Goal: Task Accomplishment & Management: Complete application form

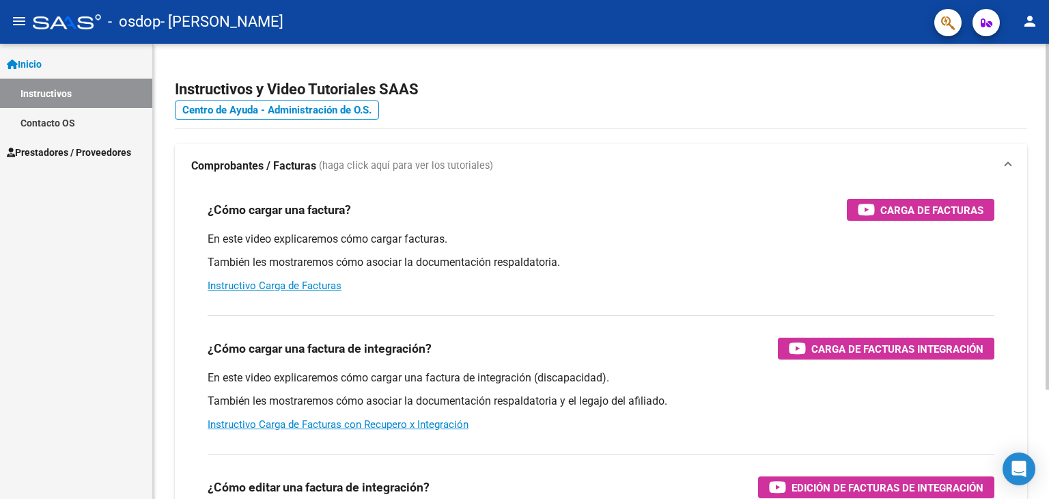
scroll to position [68, 0]
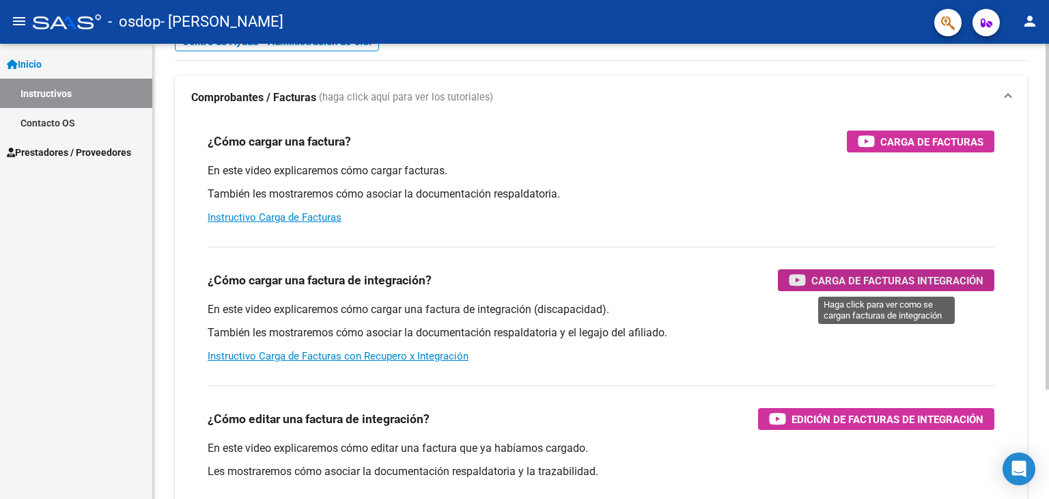
click at [908, 279] on span "Carga de Facturas Integración" at bounding box center [897, 280] width 172 height 17
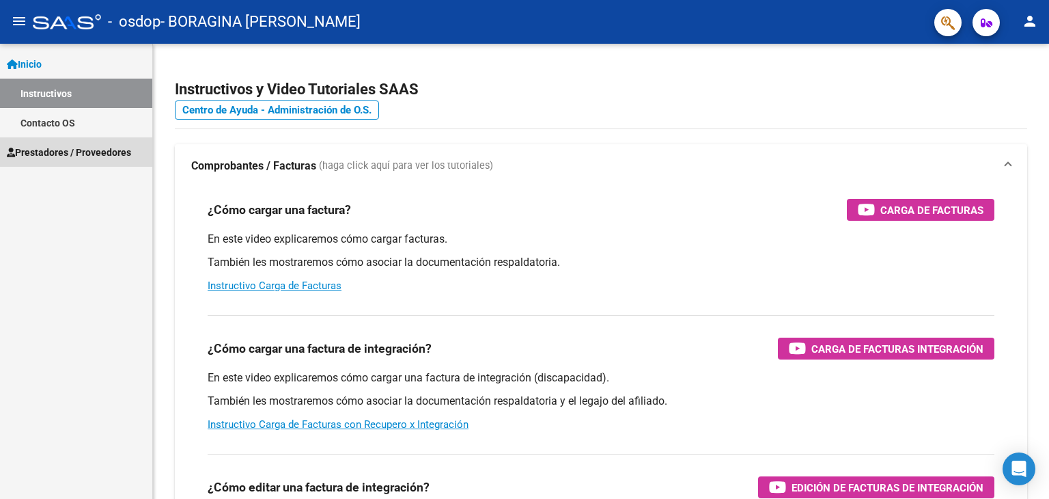
click at [44, 154] on span "Prestadores / Proveedores" at bounding box center [69, 152] width 124 height 15
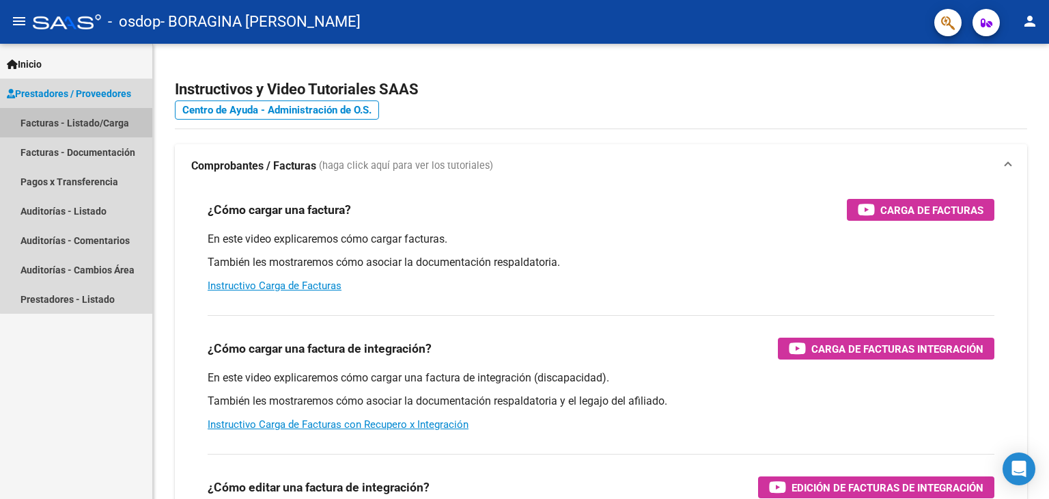
click at [98, 126] on link "Facturas - Listado/Carga" at bounding box center [76, 122] width 152 height 29
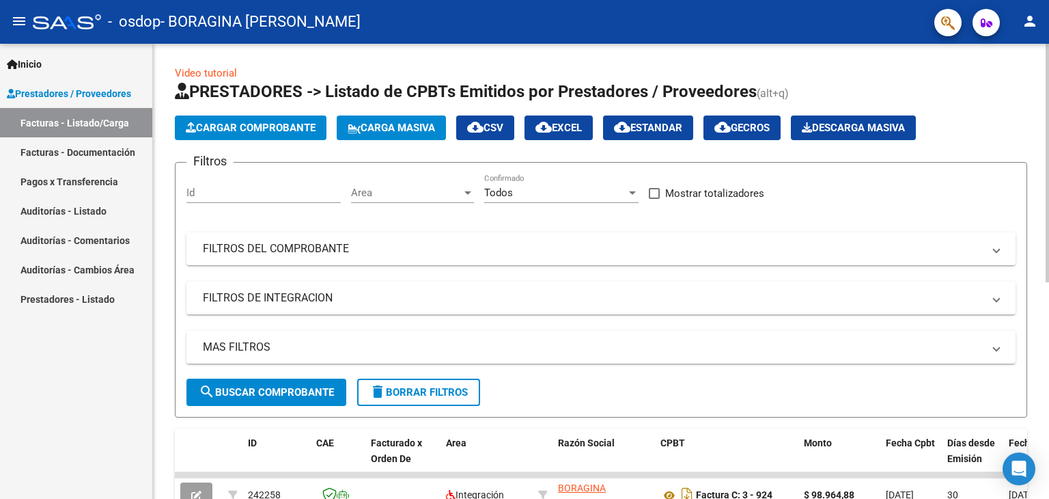
click at [254, 132] on span "Cargar Comprobante" at bounding box center [251, 128] width 130 height 12
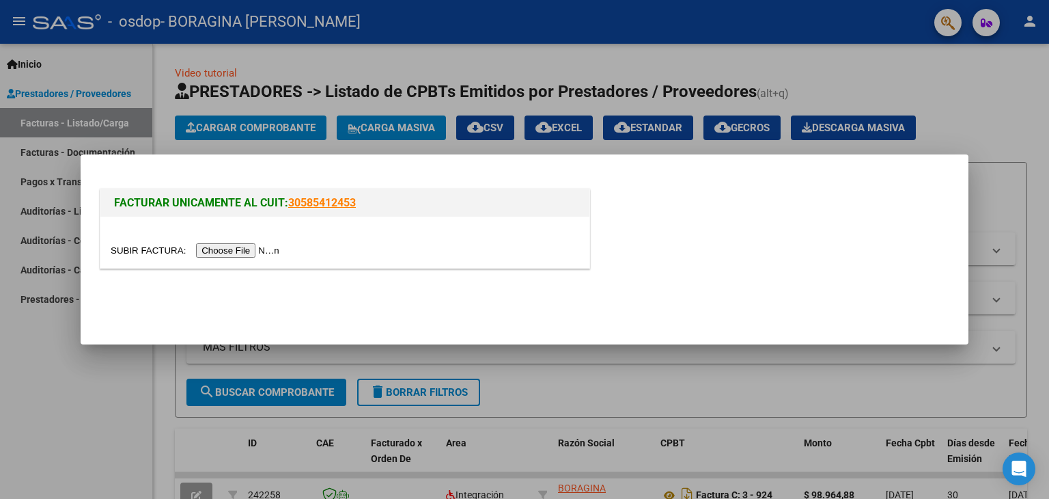
click at [248, 248] on input "file" at bounding box center [197, 250] width 173 height 14
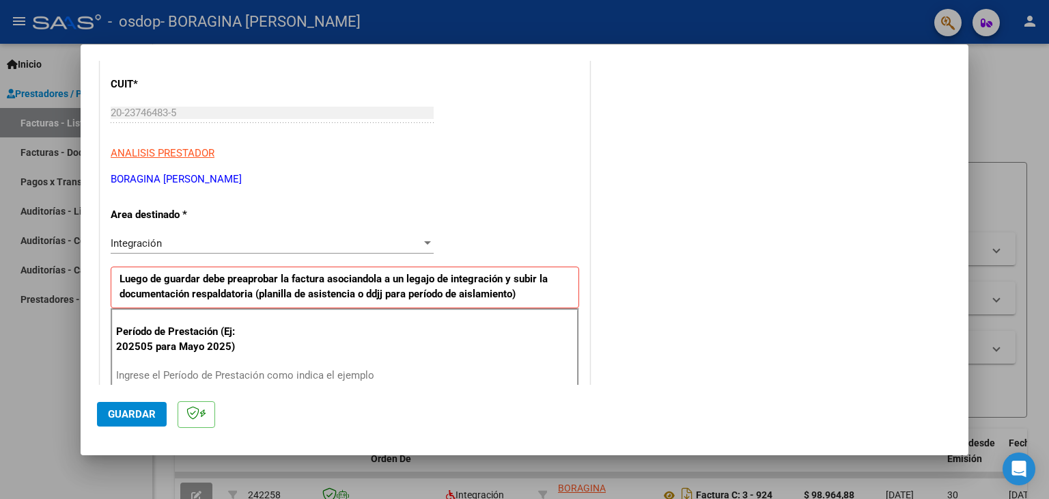
scroll to position [244, 0]
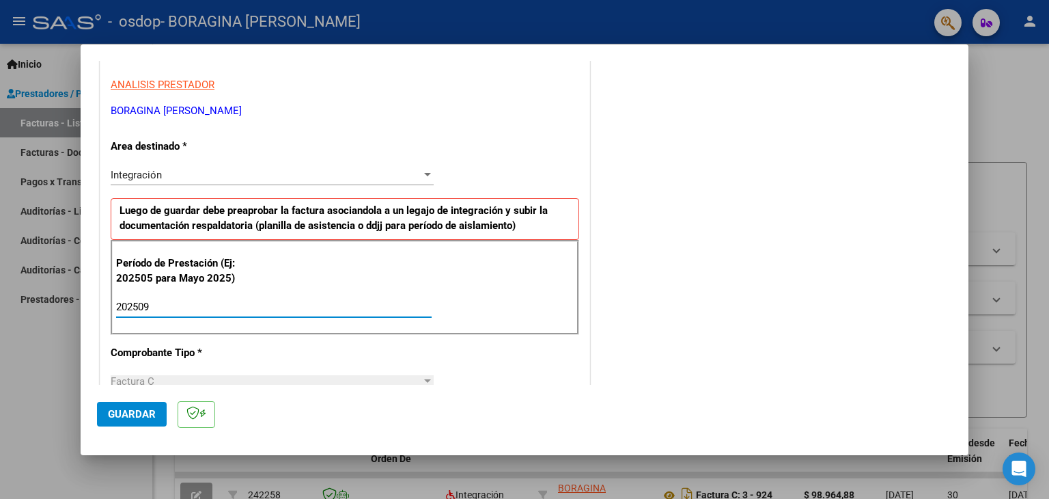
click at [236, 307] on input "202509" at bounding box center [274, 307] width 316 height 12
type input "202509"
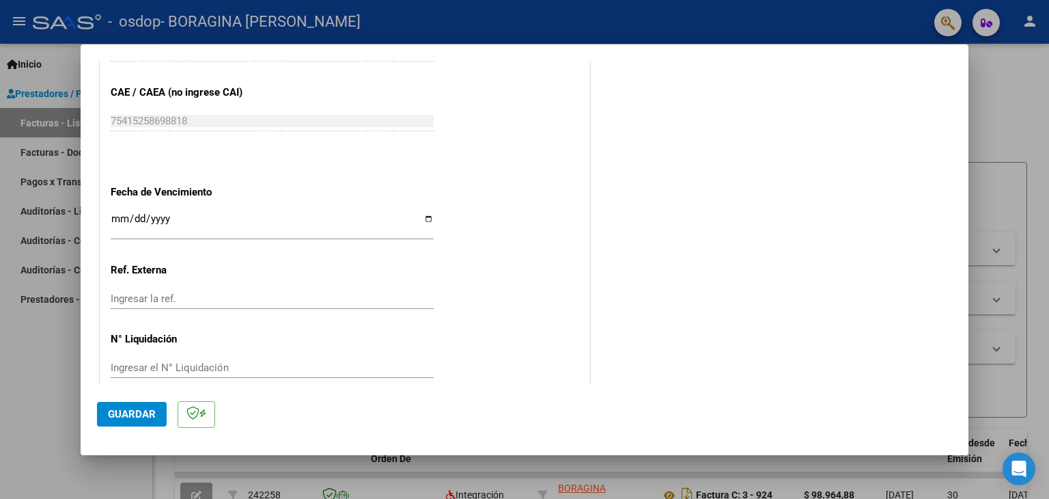
scroll to position [876, 0]
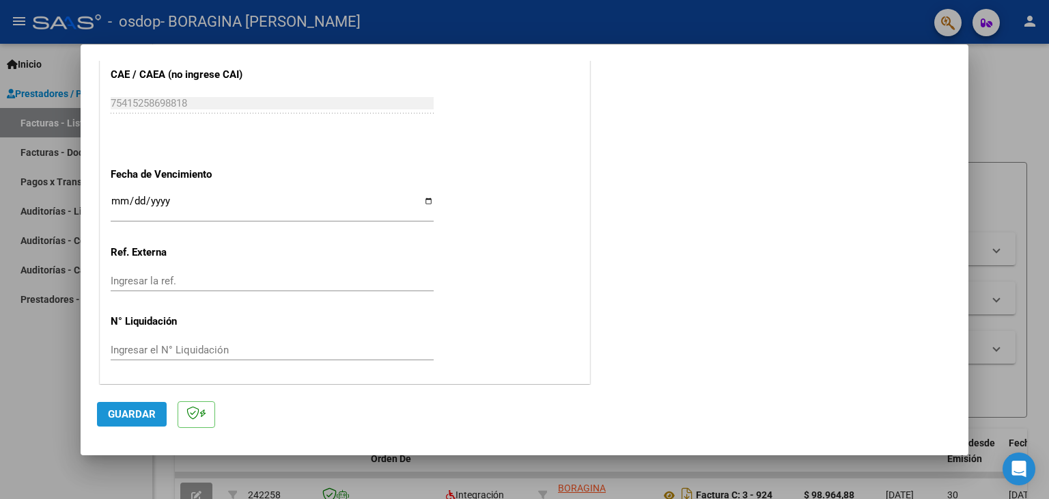
click at [136, 408] on span "Guardar" at bounding box center [132, 414] width 48 height 12
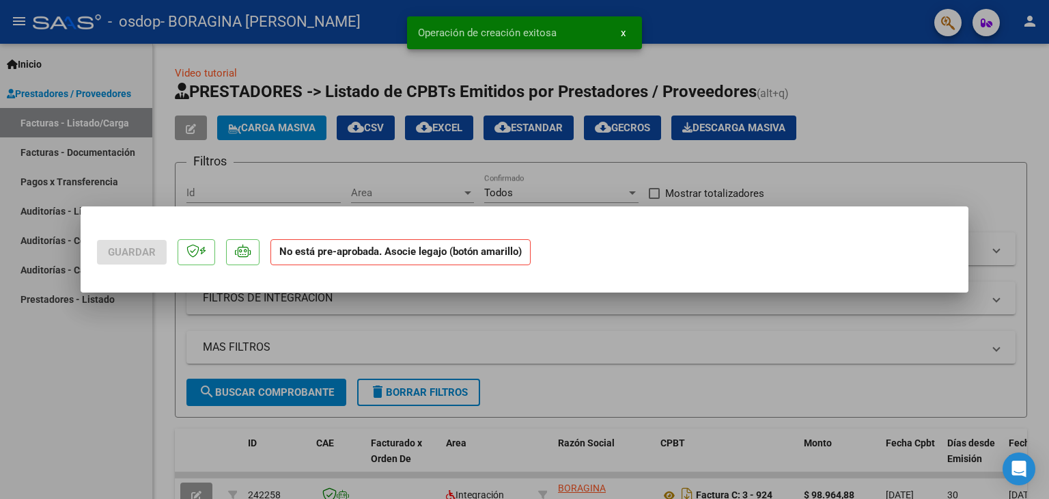
scroll to position [0, 0]
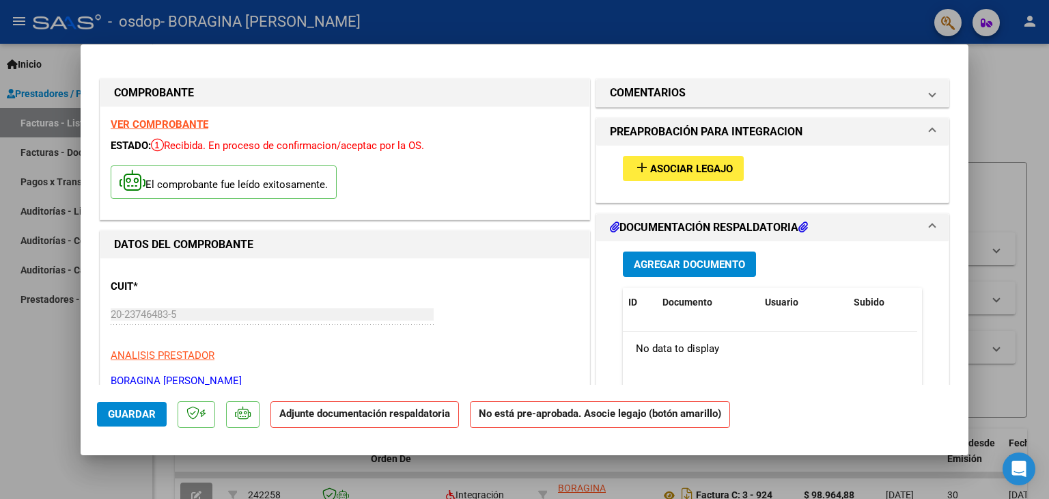
click at [664, 165] on span "Asociar Legajo" at bounding box center [691, 169] width 83 height 12
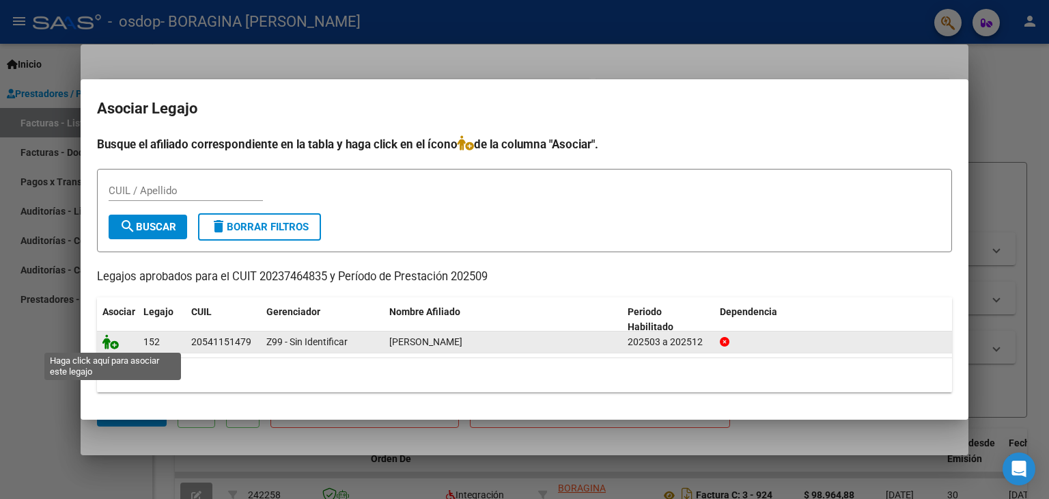
click at [115, 342] on icon at bounding box center [110, 341] width 16 height 15
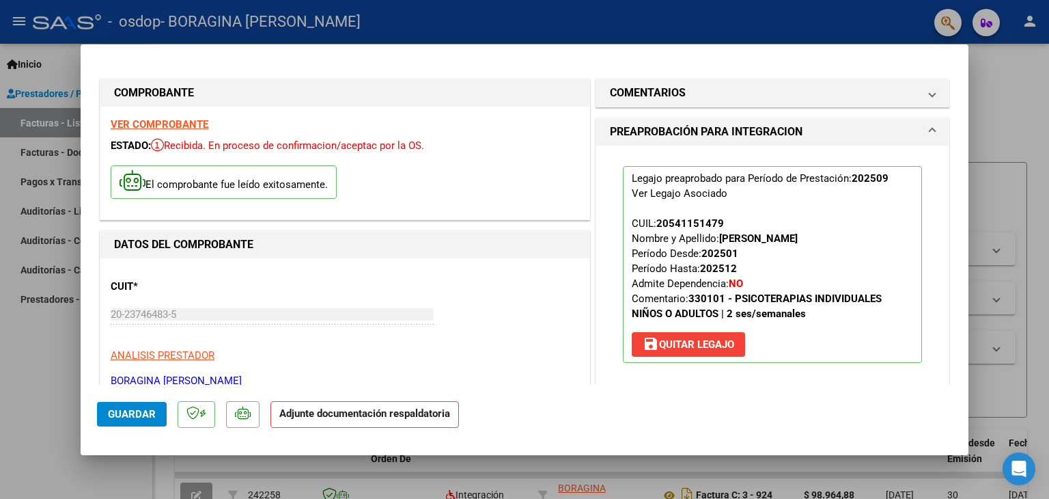
scroll to position [137, 0]
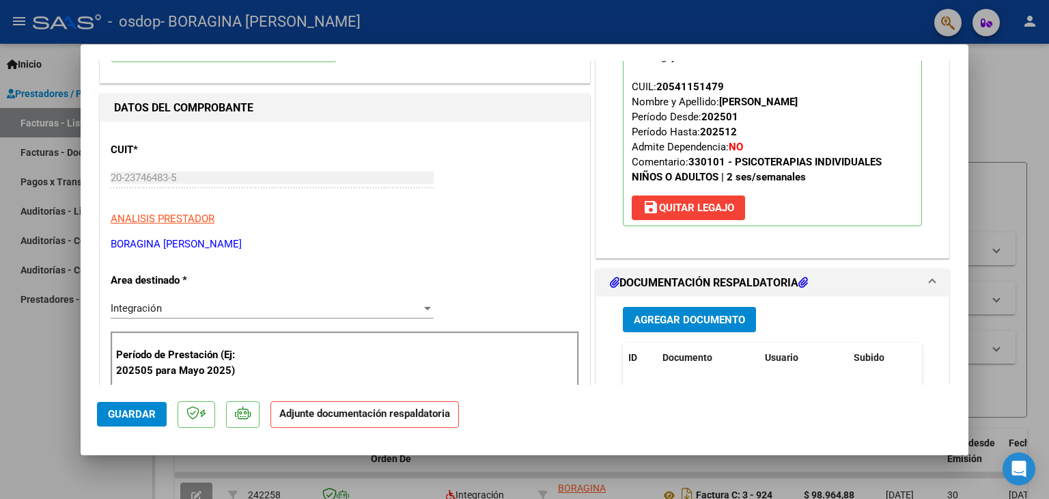
click at [693, 320] on span "Agregar Documento" at bounding box center [689, 320] width 111 height 12
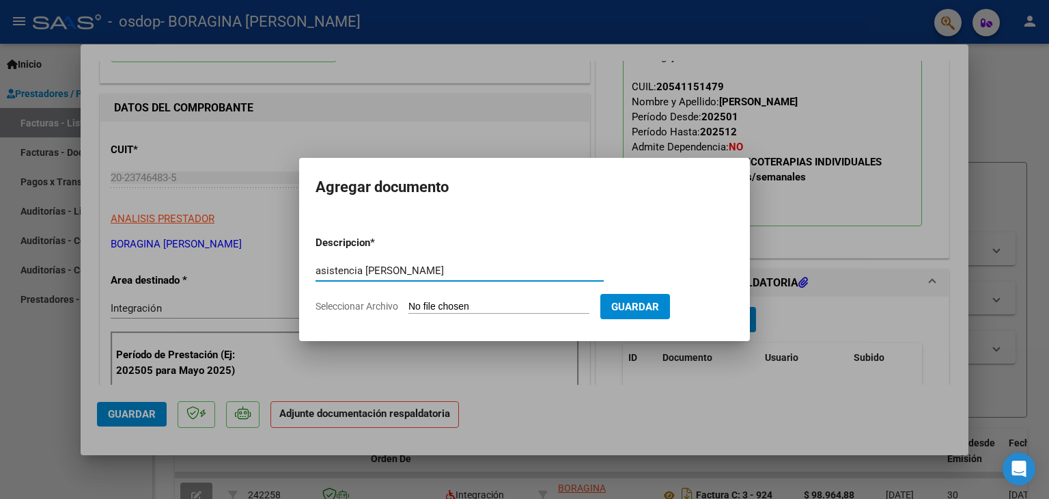
type input "asistencia [PERSON_NAME]"
click at [516, 306] on input "Seleccionar Archivo" at bounding box center [498, 307] width 181 height 13
click at [460, 305] on input "Seleccionar Archivo" at bounding box center [498, 307] width 181 height 13
type input "C:\fakepath\asistencia giovanni 092025.pdf"
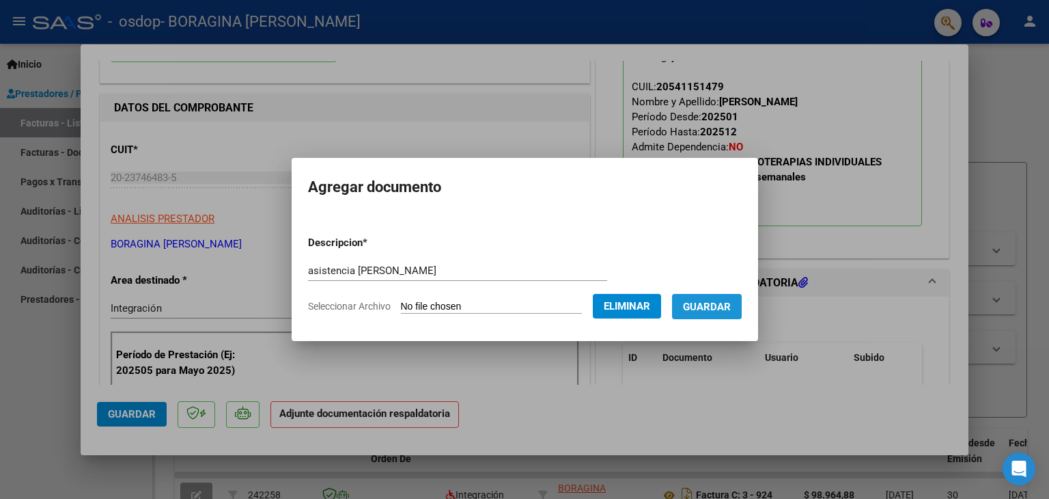
click at [710, 306] on span "Guardar" at bounding box center [707, 307] width 48 height 12
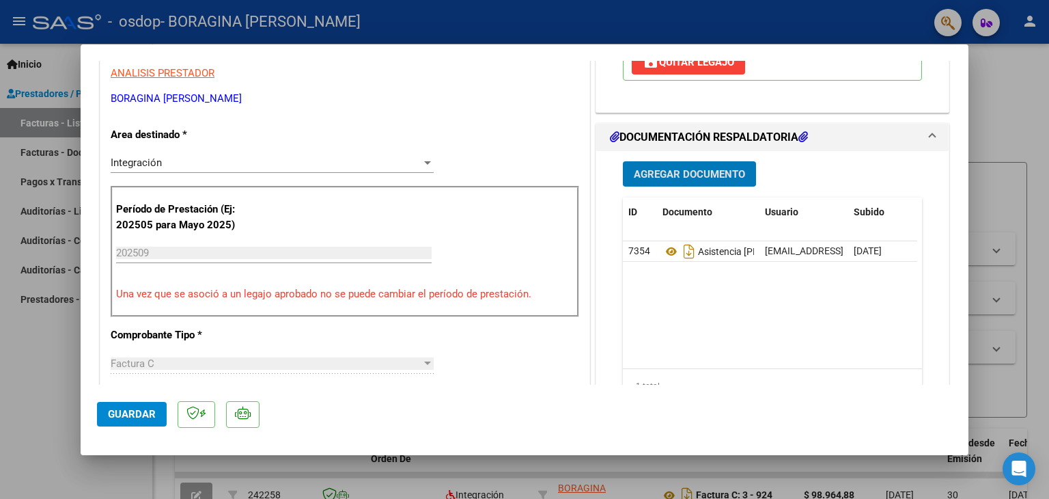
scroll to position [214, 0]
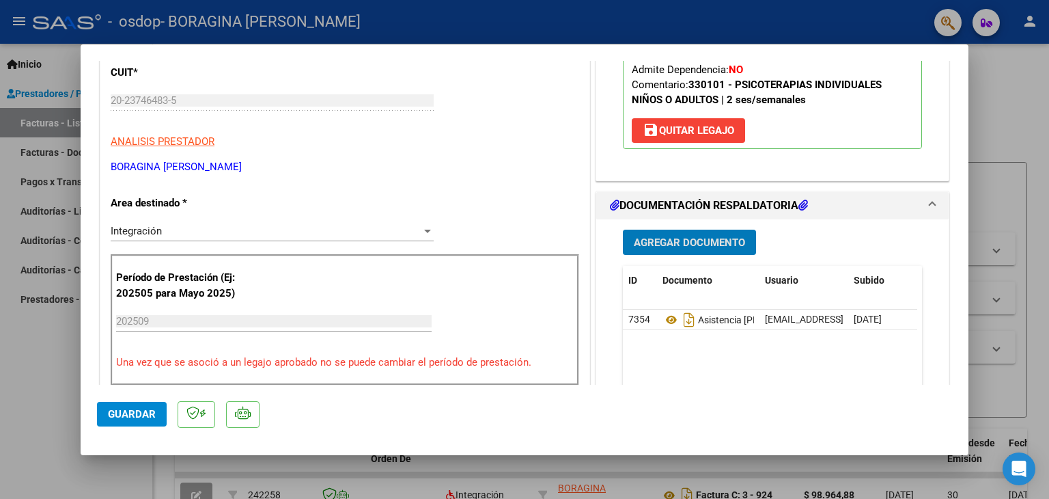
click at [684, 247] on span "Agregar Documento" at bounding box center [689, 242] width 111 height 12
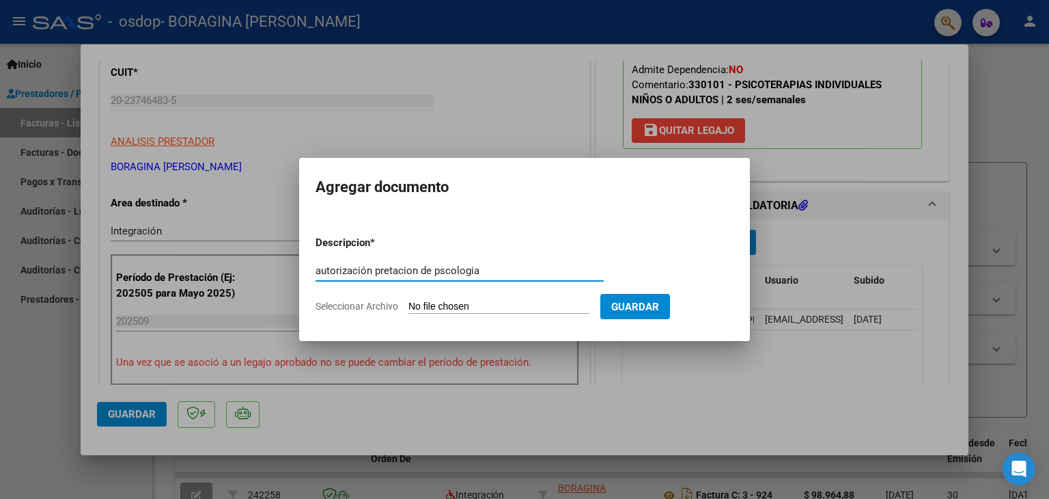
click at [388, 268] on input "autorización pretacion de pscologia" at bounding box center [460, 270] width 288 height 12
type input "autorización prestación de psicología"
click at [481, 308] on input "Seleccionar Archivo" at bounding box center [498, 307] width 181 height 13
type input "C:\fakepath\mail autorizacion [PERSON_NAME] 2025 (1).docx"
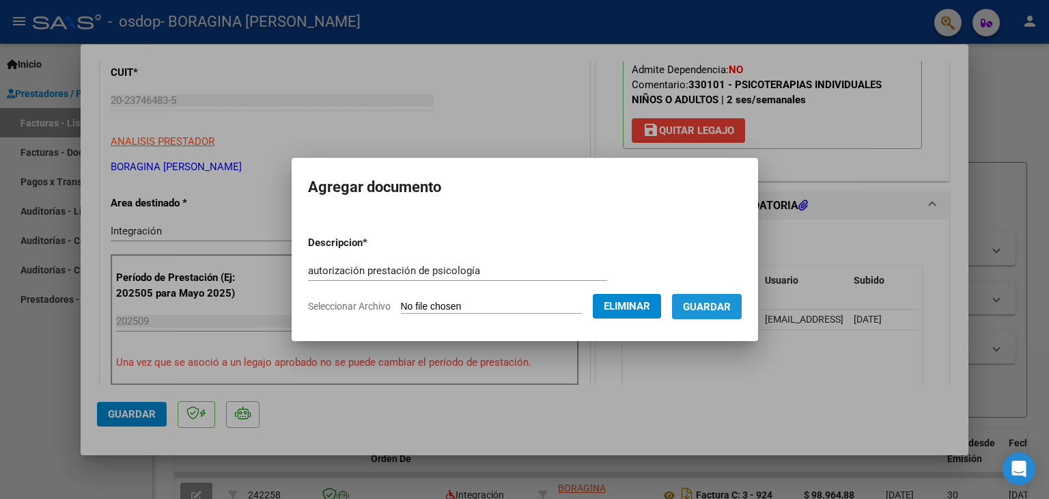
drag, startPoint x: 719, startPoint y: 307, endPoint x: 658, endPoint y: 353, distance: 76.5
click at [719, 307] on span "Guardar" at bounding box center [707, 307] width 48 height 12
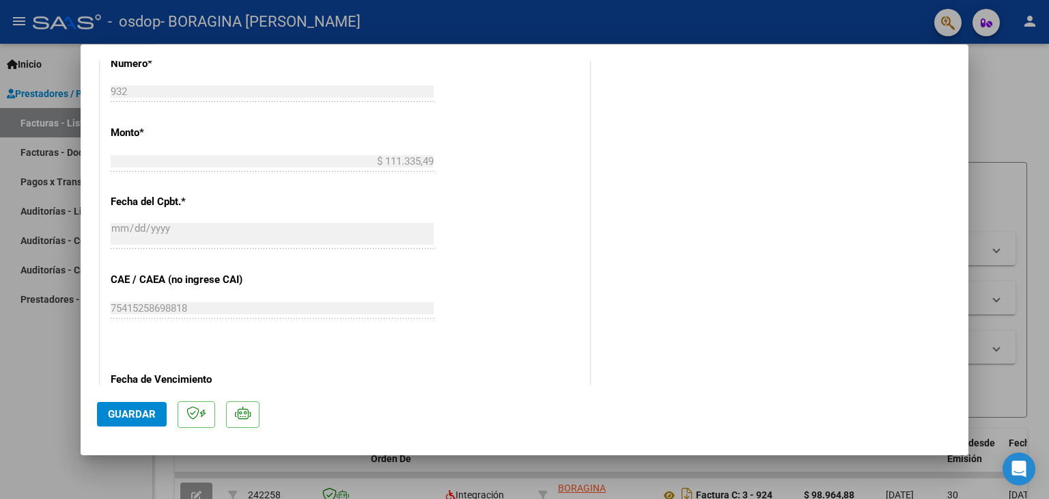
scroll to position [760, 0]
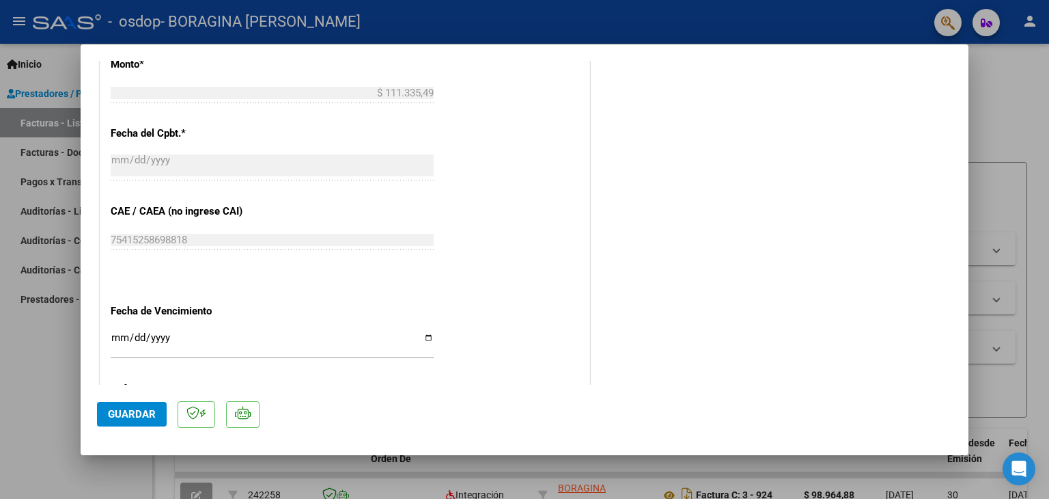
click at [421, 337] on input "Ingresar la fecha" at bounding box center [272, 343] width 323 height 22
type input "[DATE]"
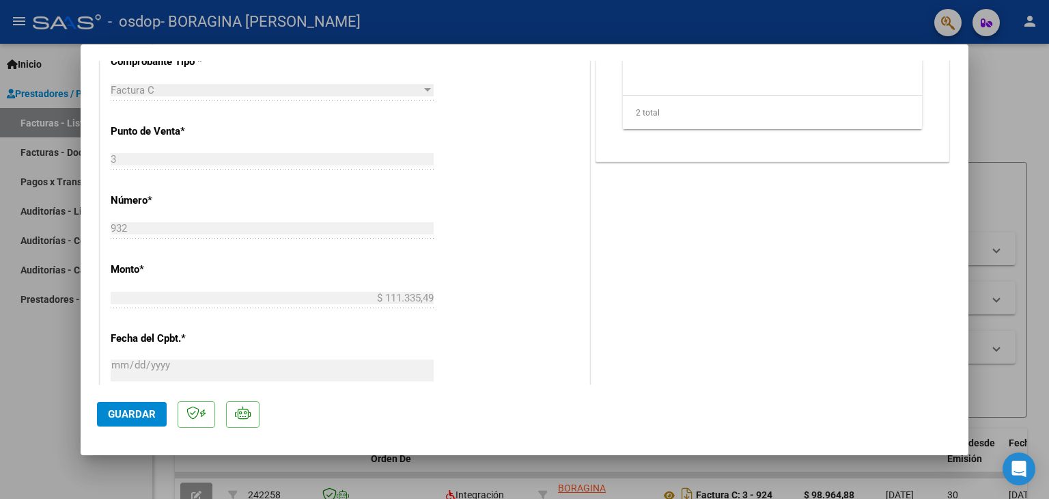
scroll to position [829, 0]
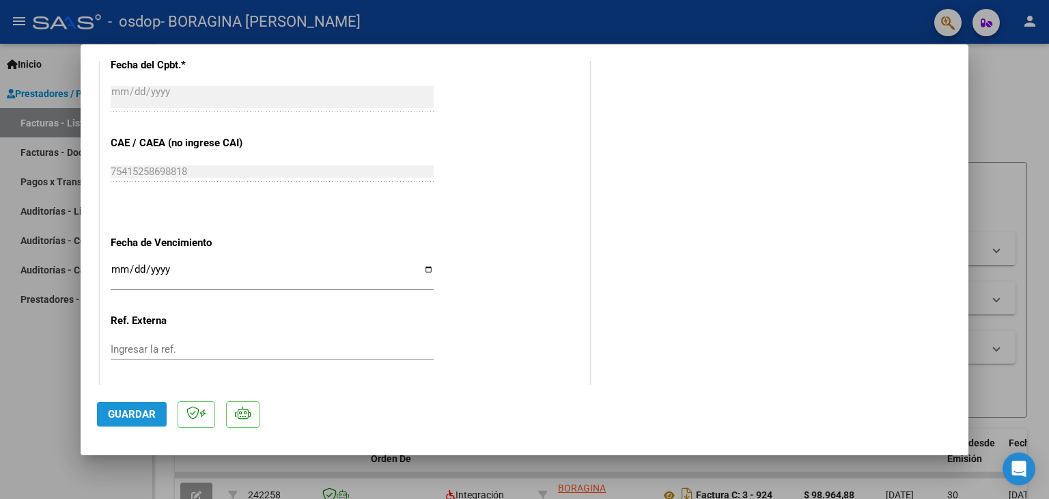
click at [141, 419] on span "Guardar" at bounding box center [132, 414] width 48 height 12
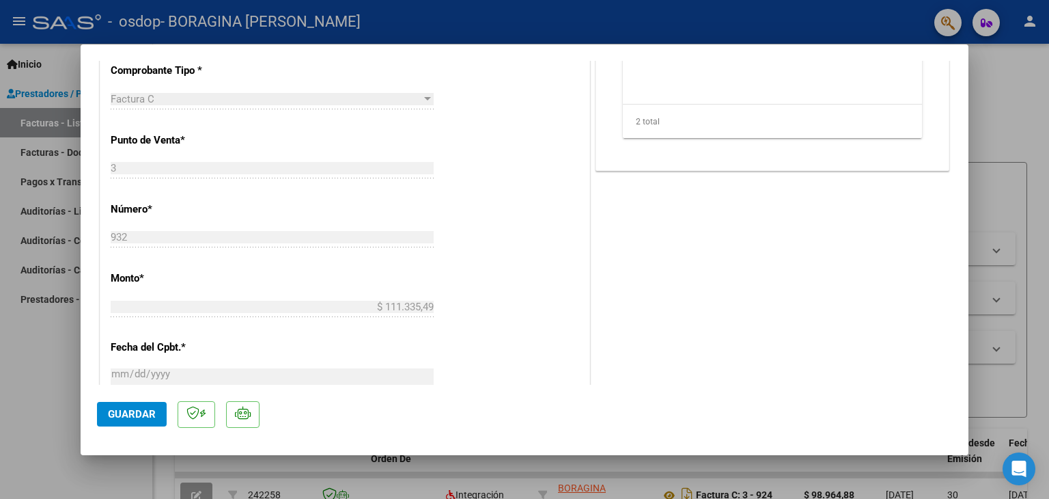
scroll to position [897, 0]
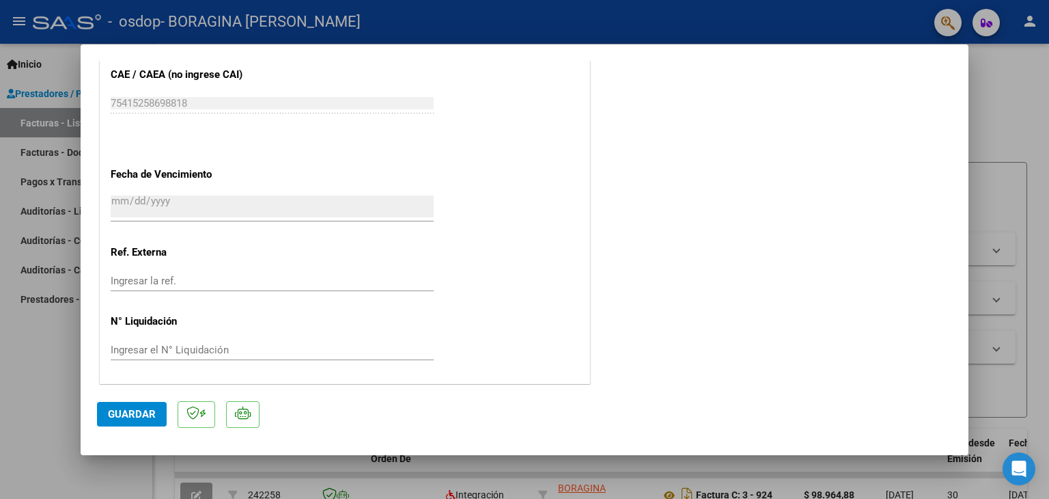
click at [20, 24] on div at bounding box center [524, 249] width 1049 height 499
type input "$ 0,00"
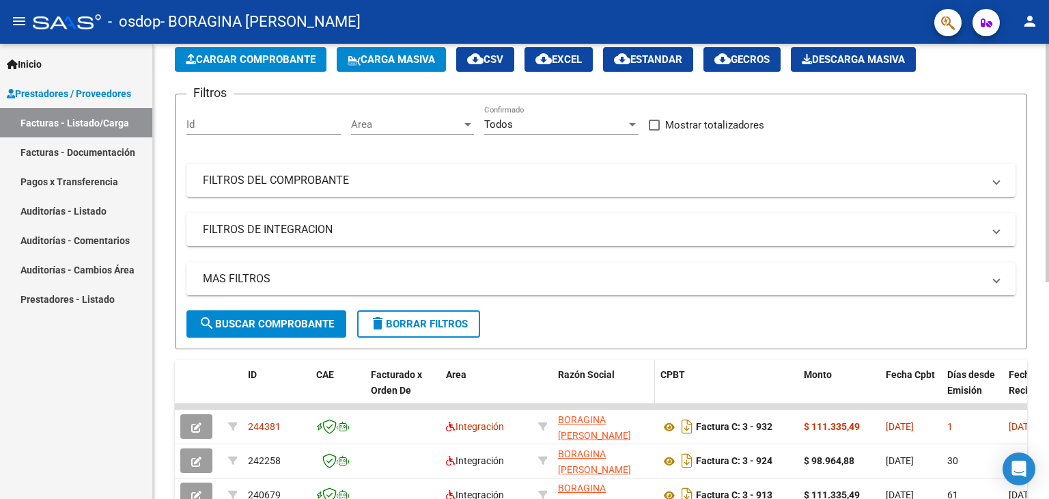
scroll to position [0, 0]
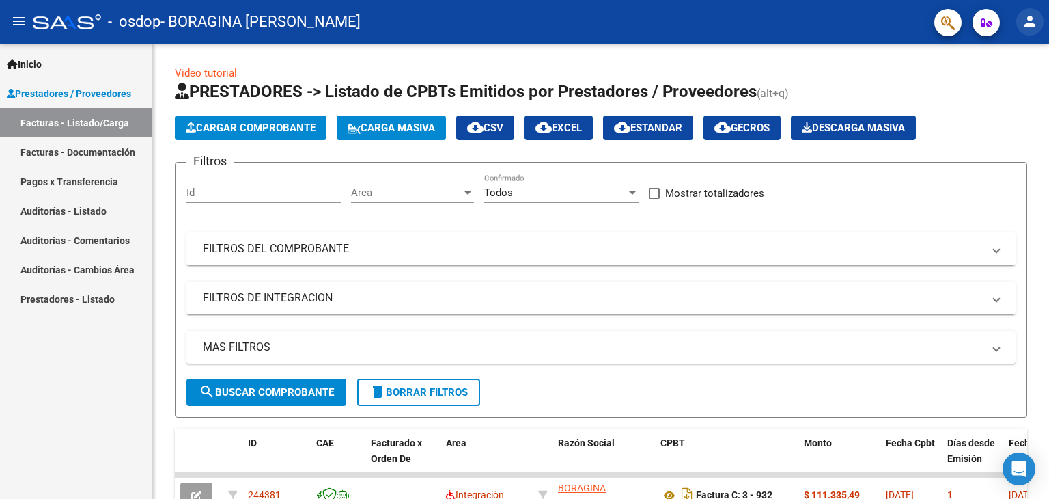
click at [1036, 14] on mat-icon "person" at bounding box center [1030, 21] width 16 height 16
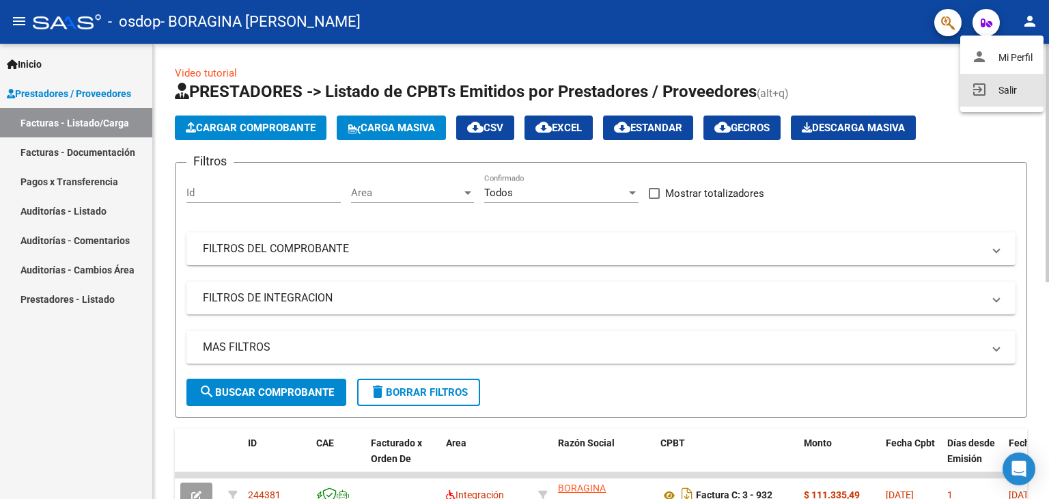
click at [1011, 96] on button "exit_to_app Salir" at bounding box center [1001, 90] width 83 height 33
